Goal: Find specific page/section: Find specific page/section

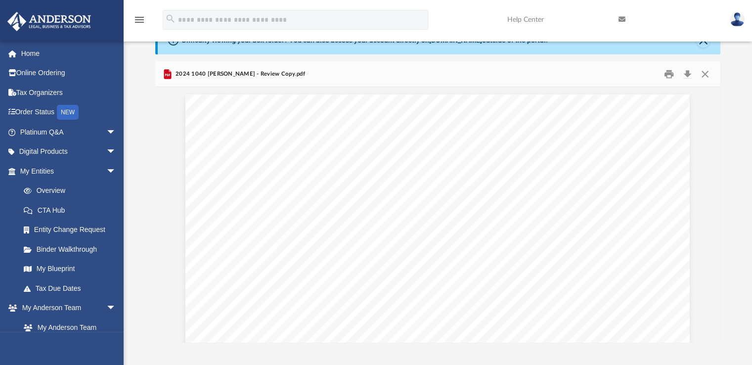
scroll to position [175232, 0]
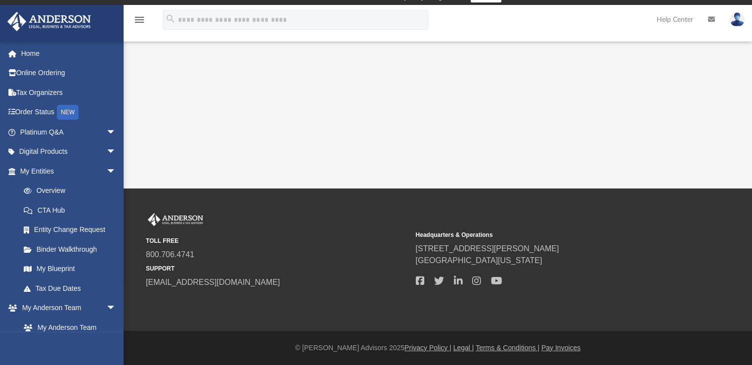
scroll to position [17, 0]
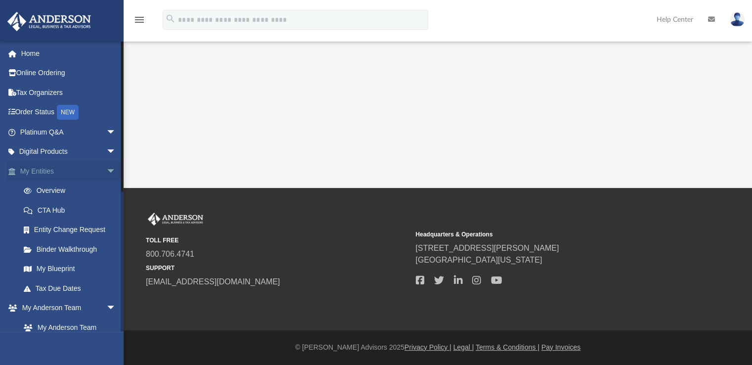
click at [106, 171] on span "arrow_drop_down" at bounding box center [116, 171] width 20 height 20
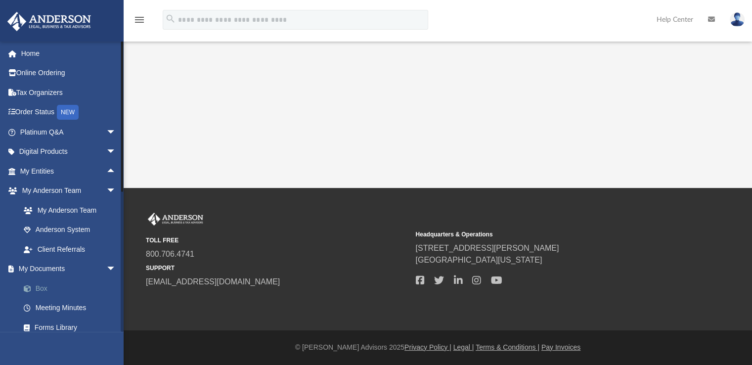
click at [44, 283] on link "Box" at bounding box center [72, 288] width 117 height 20
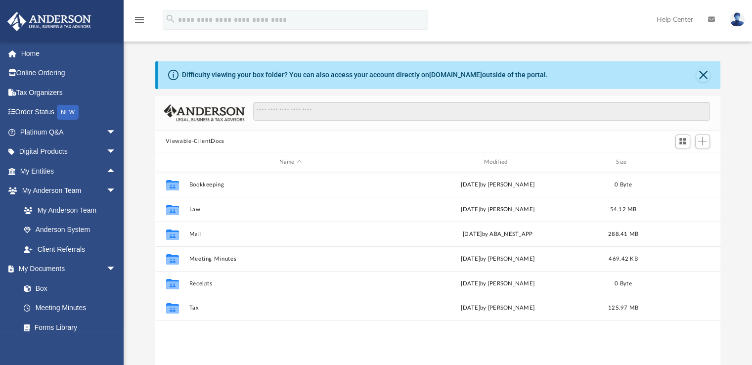
scroll to position [217, 558]
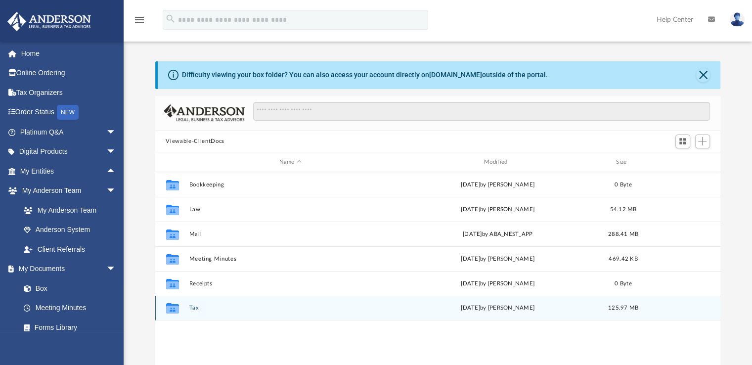
click at [190, 313] on div "Collaborated Folder Tax [DATE] by [PERSON_NAME] 125.97 MB" at bounding box center [437, 308] width 565 height 25
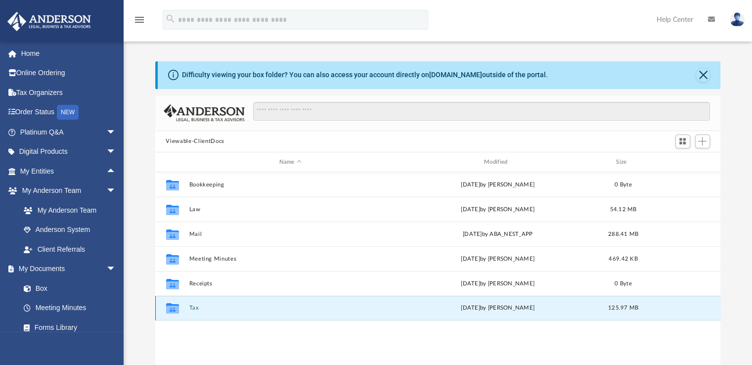
click at [193, 308] on button "Tax" at bounding box center [290, 308] width 203 height 6
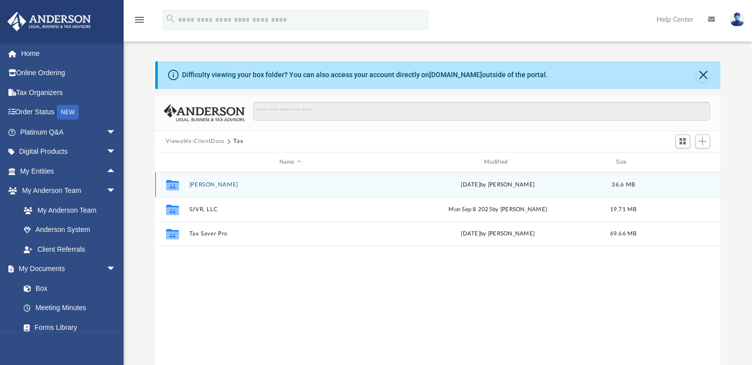
click at [227, 185] on button "[PERSON_NAME]" at bounding box center [290, 184] width 203 height 6
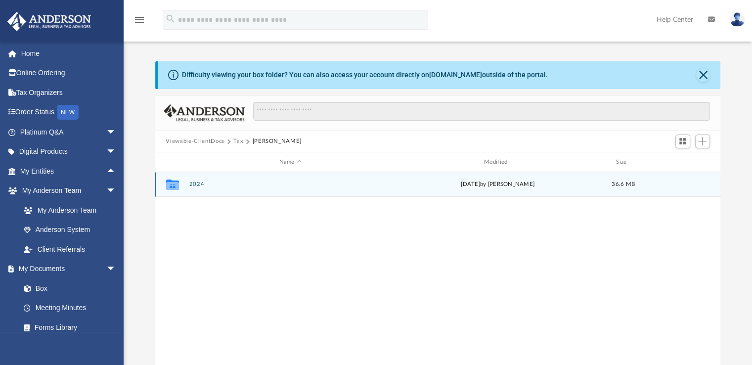
click at [227, 185] on button "2024" at bounding box center [290, 184] width 203 height 6
